Goal: Information Seeking & Learning: Understand process/instructions

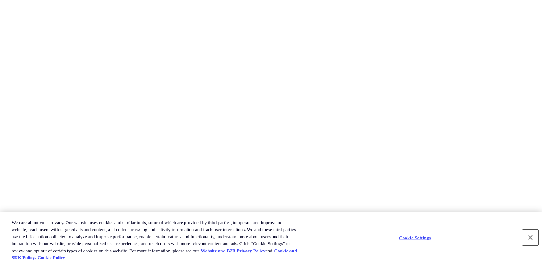
click at [526, 234] on button "Close" at bounding box center [530, 238] width 16 height 16
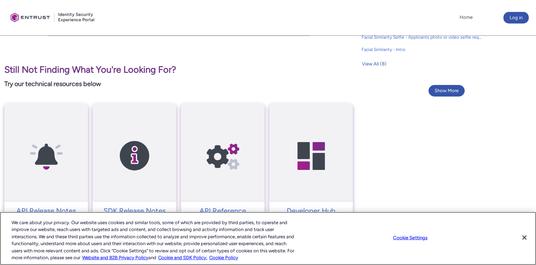
scroll to position [519, 0]
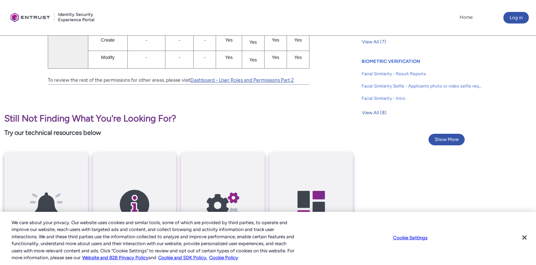
click at [266, 77] on link "Dashboard - User Roles and Permissions Part 2" at bounding box center [242, 80] width 104 height 6
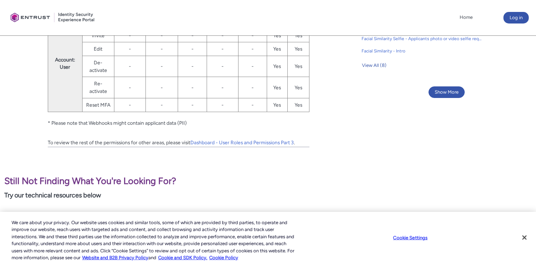
scroll to position [569, 0]
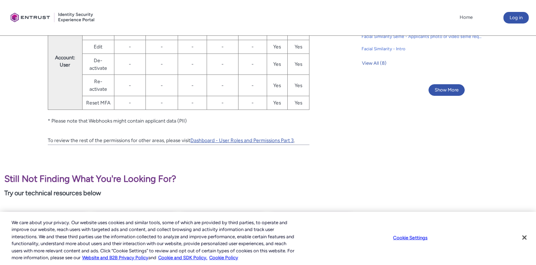
click at [284, 138] on link "Dashboard - User Roles and Permissions Part 3" at bounding box center [242, 141] width 104 height 6
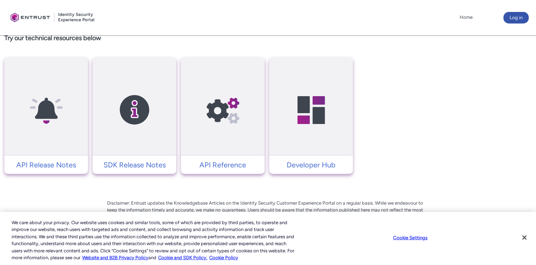
scroll to position [648, 0]
